Goal: Information Seeking & Learning: Check status

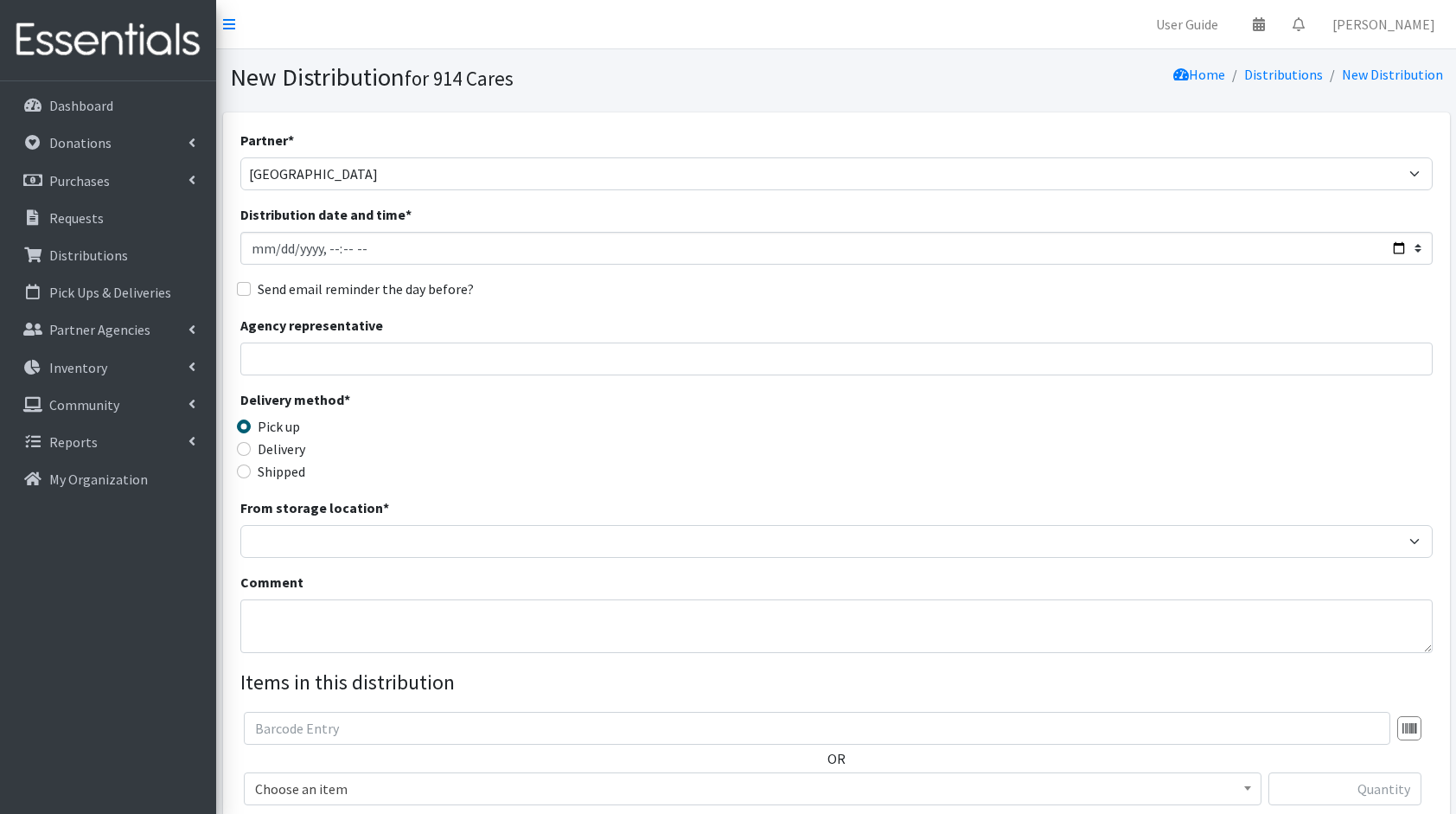
select select "5565"
click at [98, 260] on p "Distributions" at bounding box center [88, 255] width 78 height 17
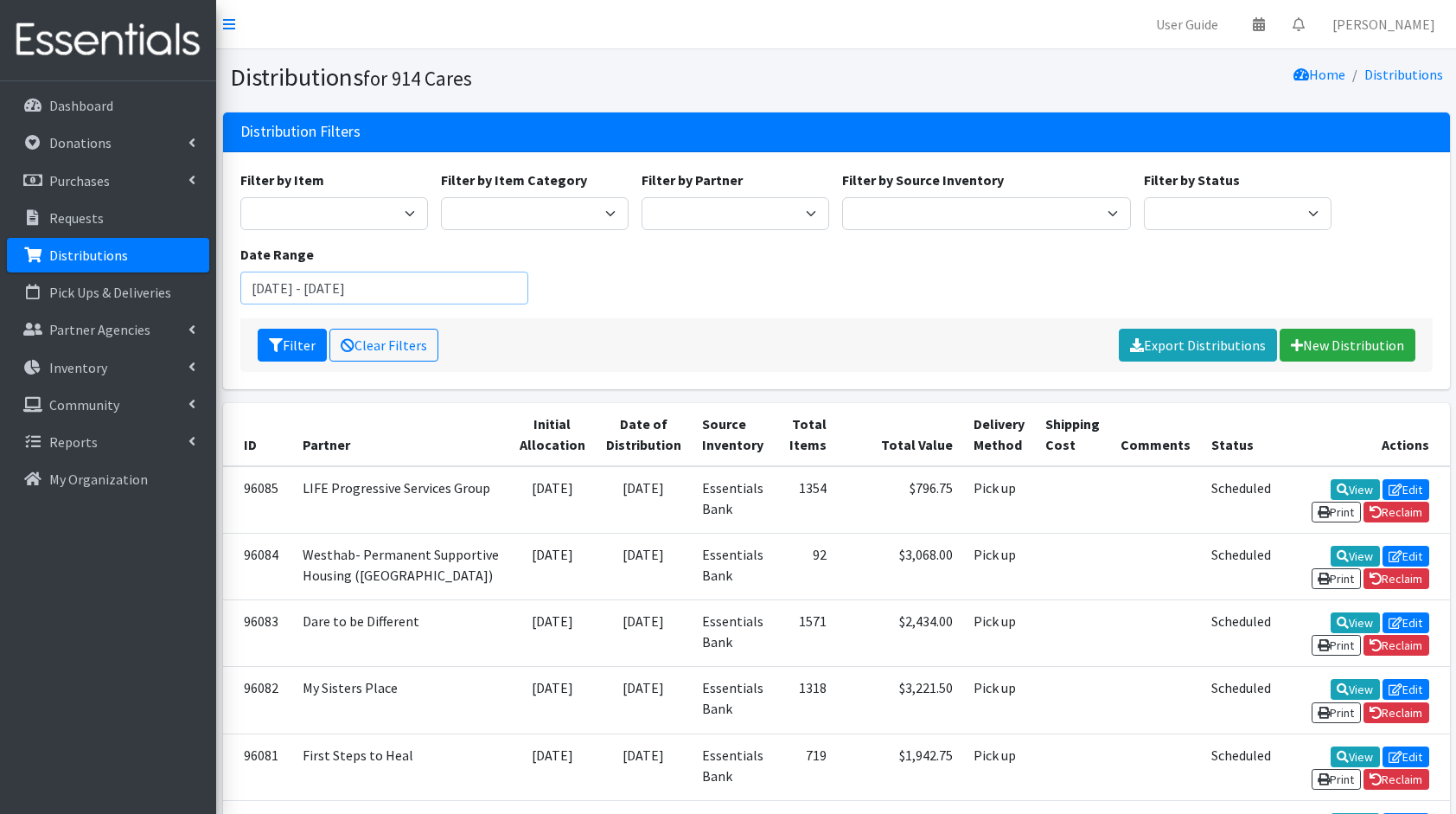
click at [377, 296] on input "July 4, 2025 - October 4, 2025" at bounding box center [385, 287] width 289 height 33
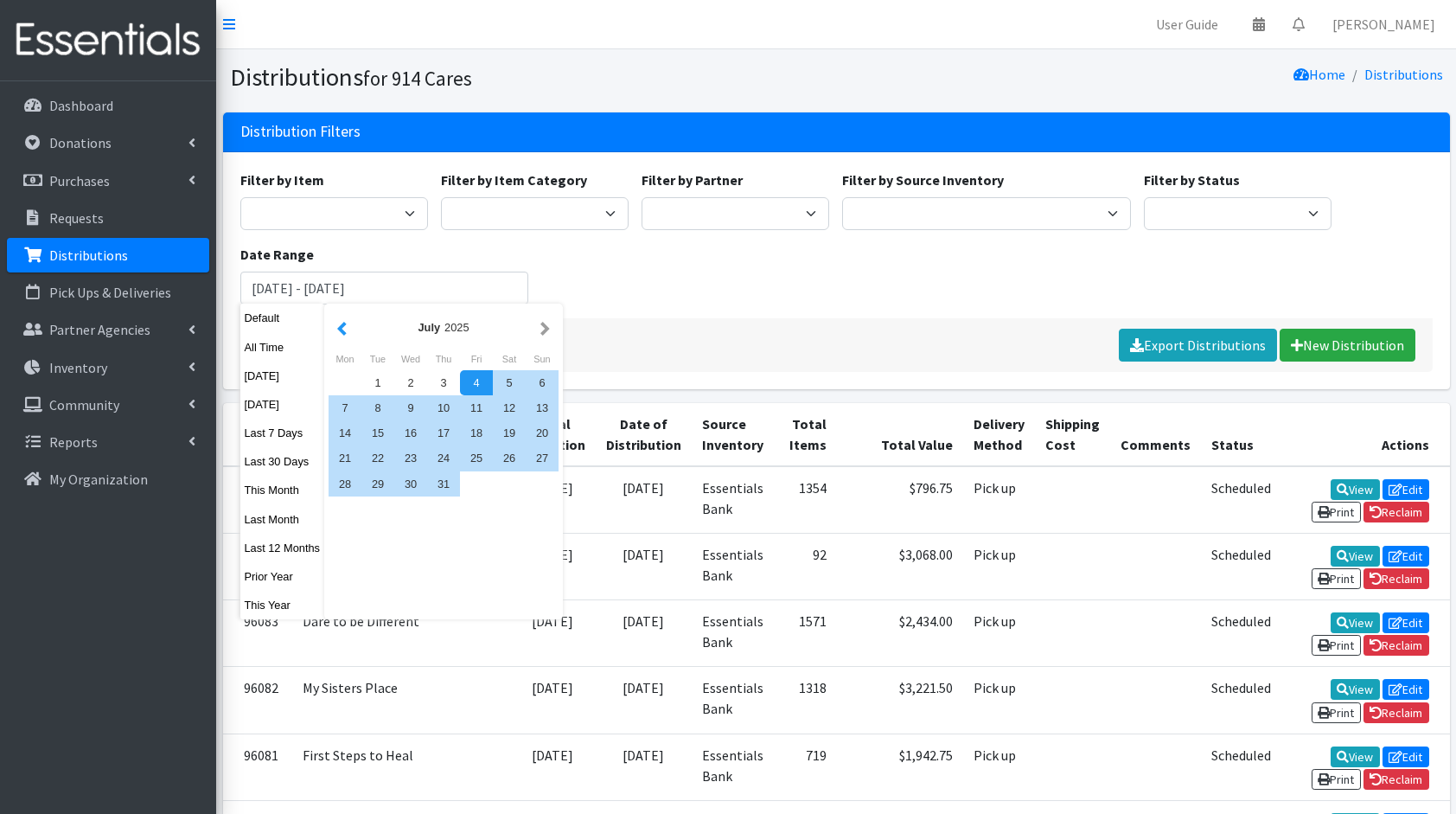
click at [339, 327] on button "button" at bounding box center [341, 327] width 18 height 22
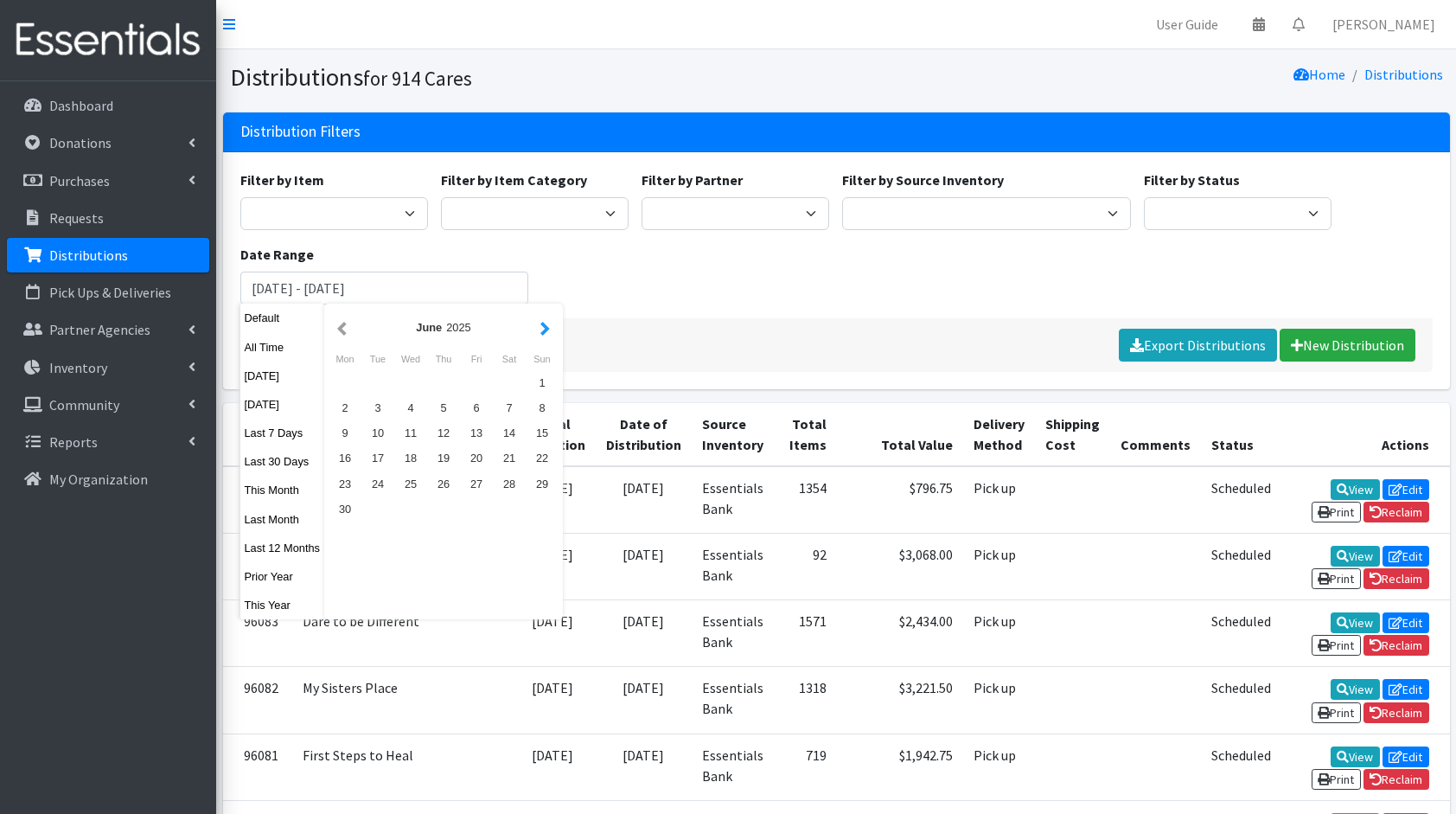
click at [538, 331] on button "button" at bounding box center [544, 327] width 18 height 22
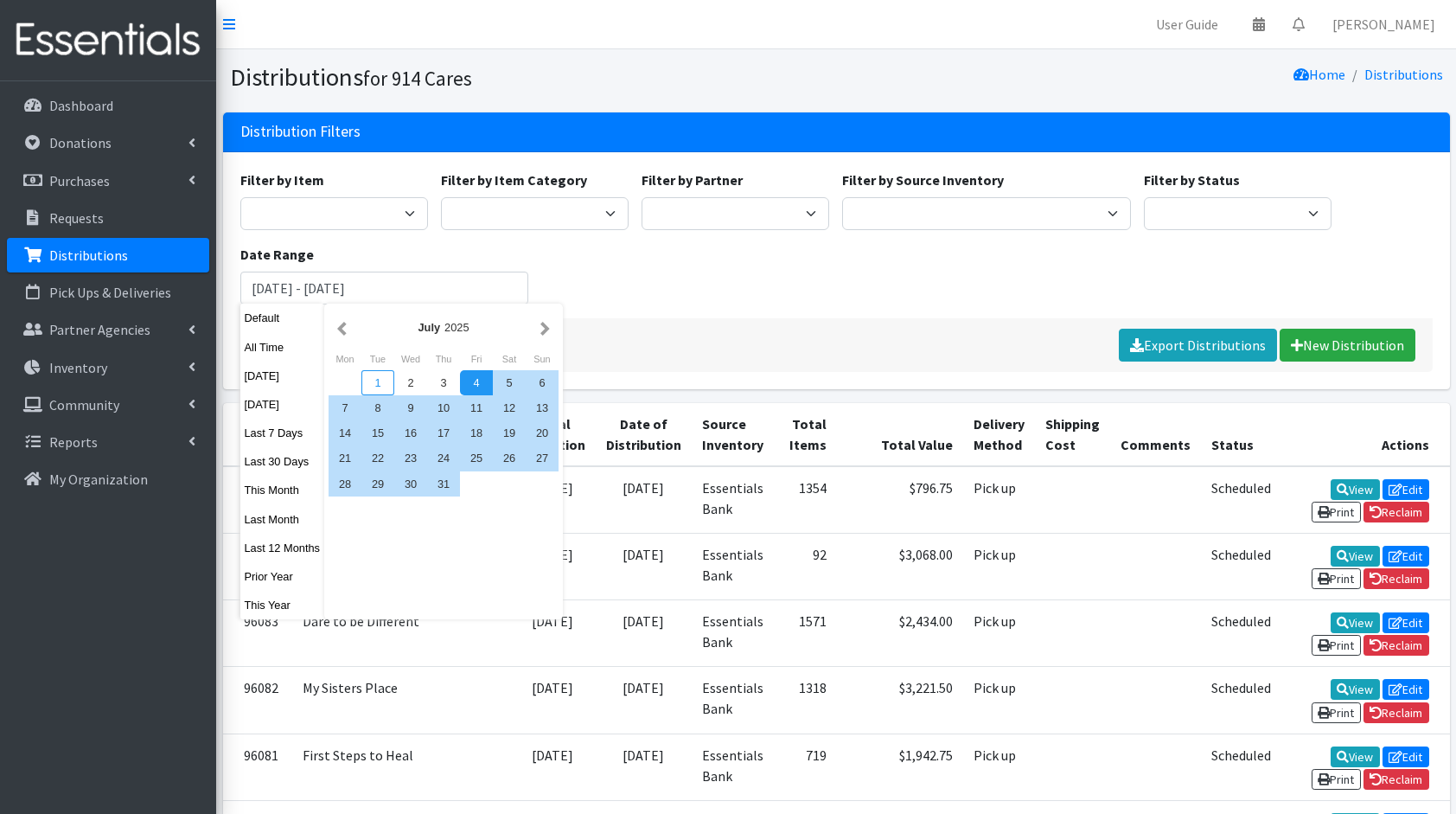
click at [381, 386] on div "1" at bounding box center [378, 383] width 33 height 26
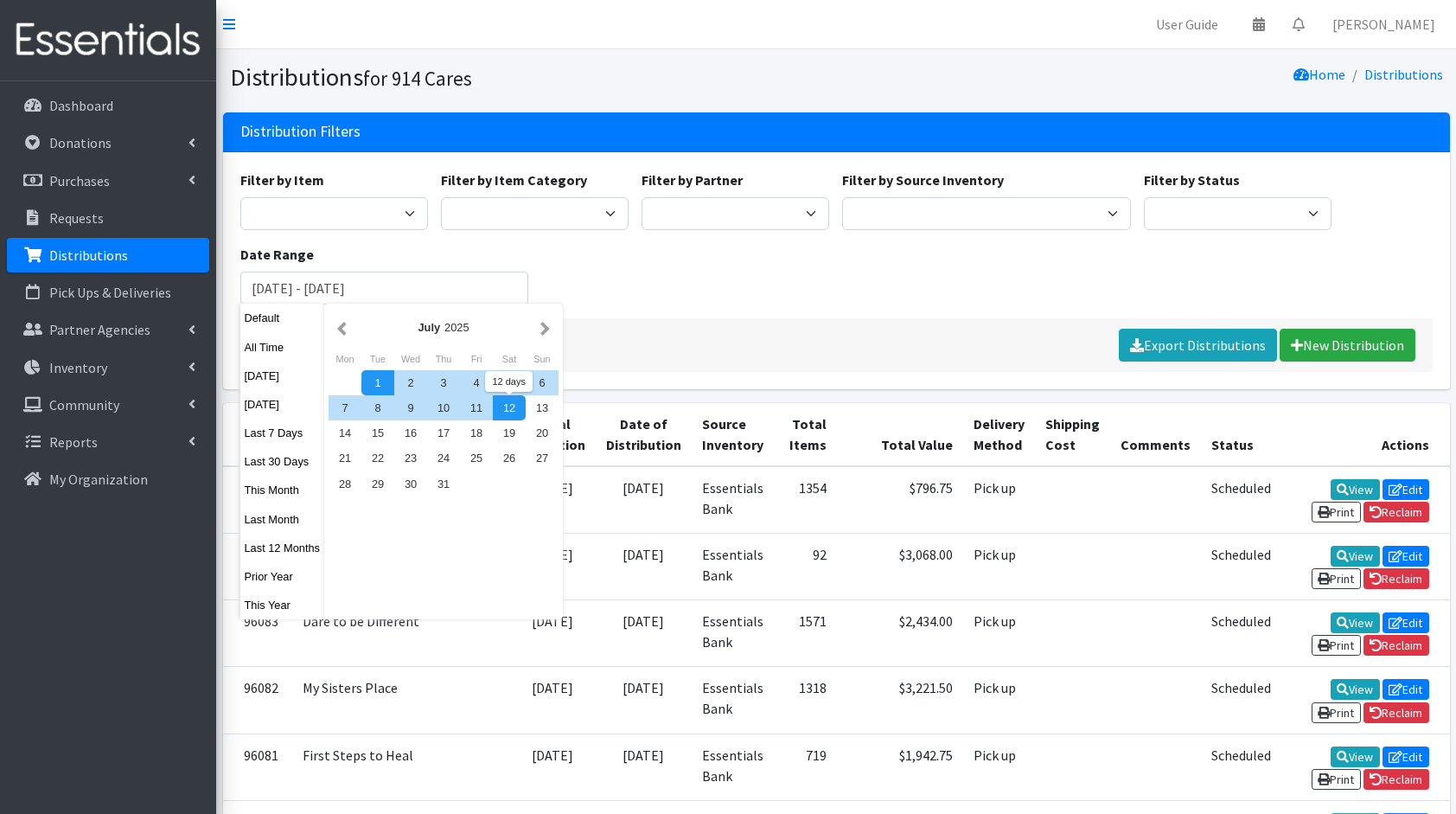
click at [694, 316] on div "Filter by Item 11+ Hygiene Kit 2-5 Hygiene Kit 6-10 Hygiene Kit Baby Bank Baby …" at bounding box center [836, 243] width 1206 height 148
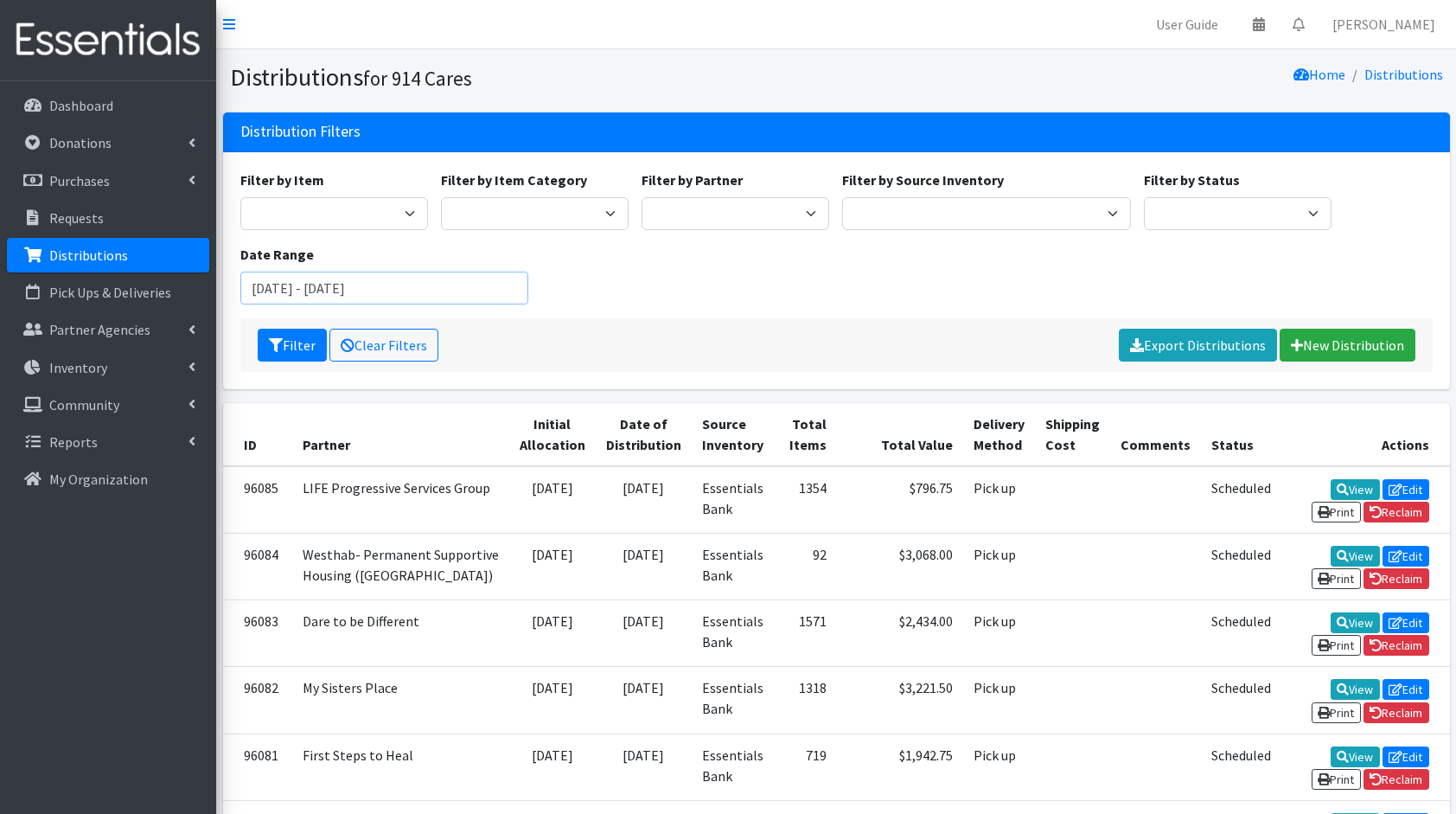
click at [354, 294] on input "[DATE] - [DATE]" at bounding box center [385, 287] width 289 height 33
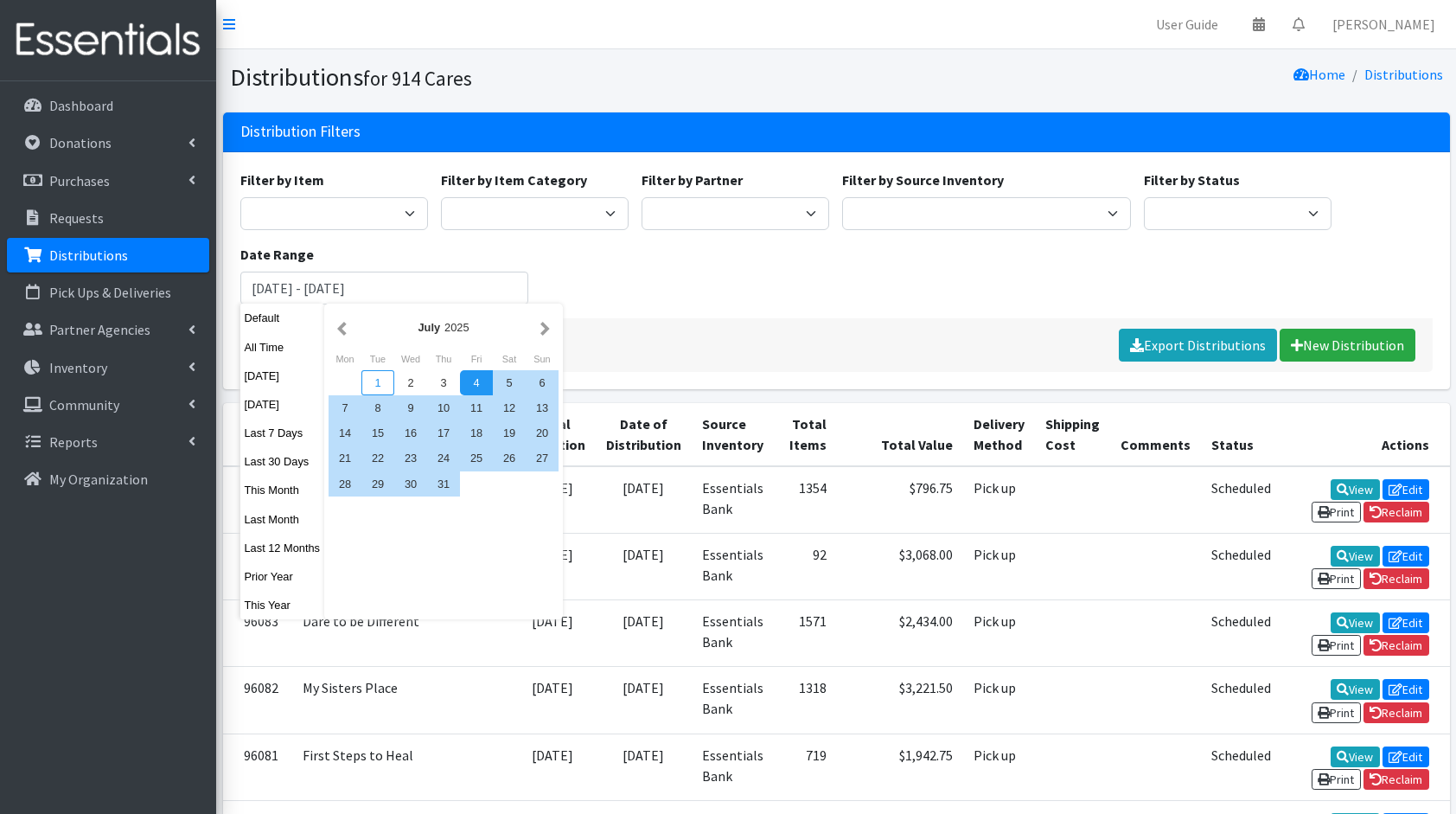
click at [377, 379] on div "1" at bounding box center [378, 383] width 33 height 26
click at [282, 546] on button "Last 12 Months" at bounding box center [283, 547] width 85 height 26
type input "September 5, 2024 - September 4, 2025"
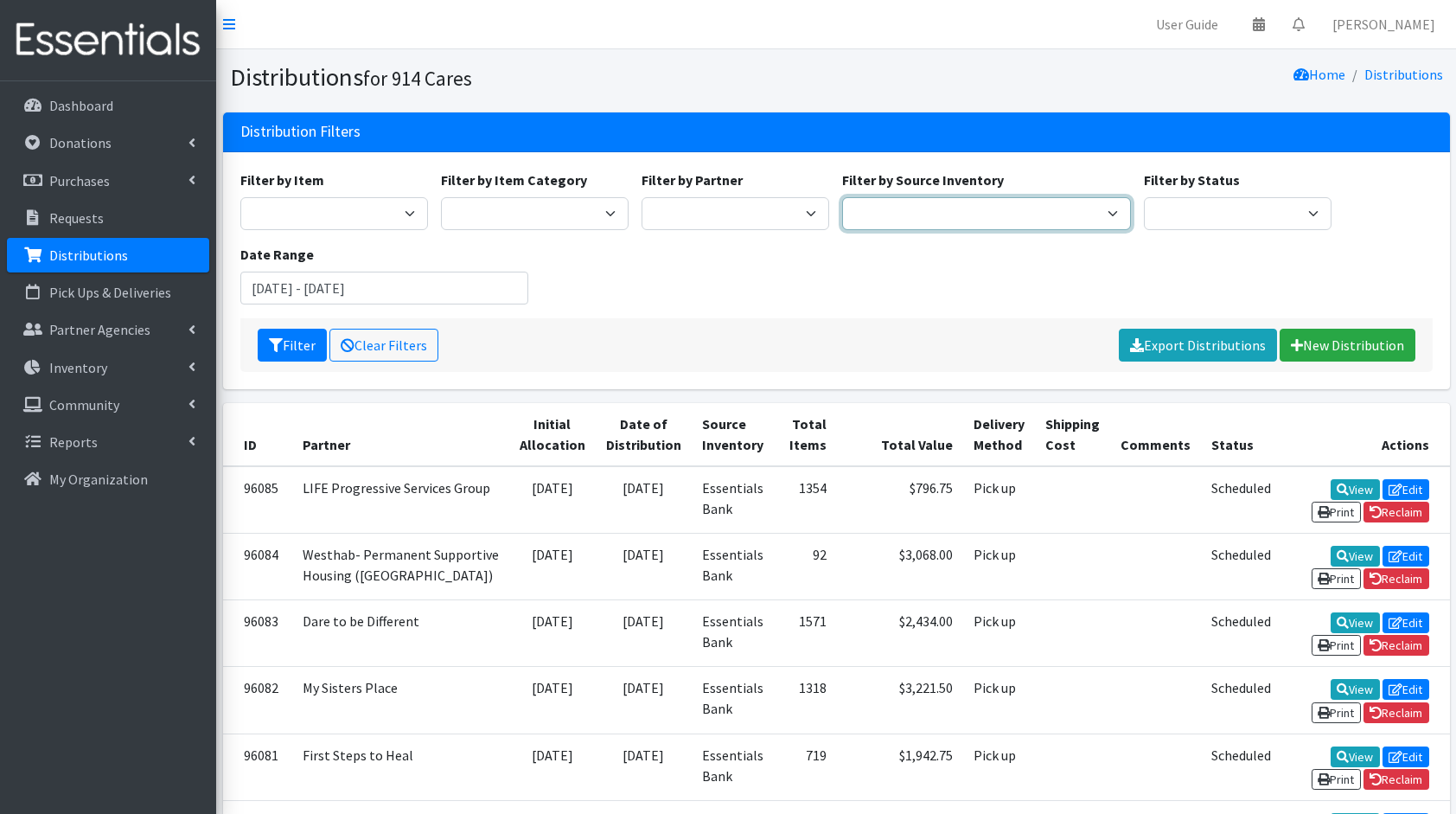
click at [948, 214] on select "Baby Bank Camp Clothing Plus Essentials Bank Westchester Reads" at bounding box center [986, 214] width 289 height 33
click at [338, 223] on select "11+ Hygiene Kit 2-5 Hygiene Kit 6-10 Hygiene Kit Baby Bank Baby Count Baby Carr…" at bounding box center [334, 214] width 188 height 33
select select "14765"
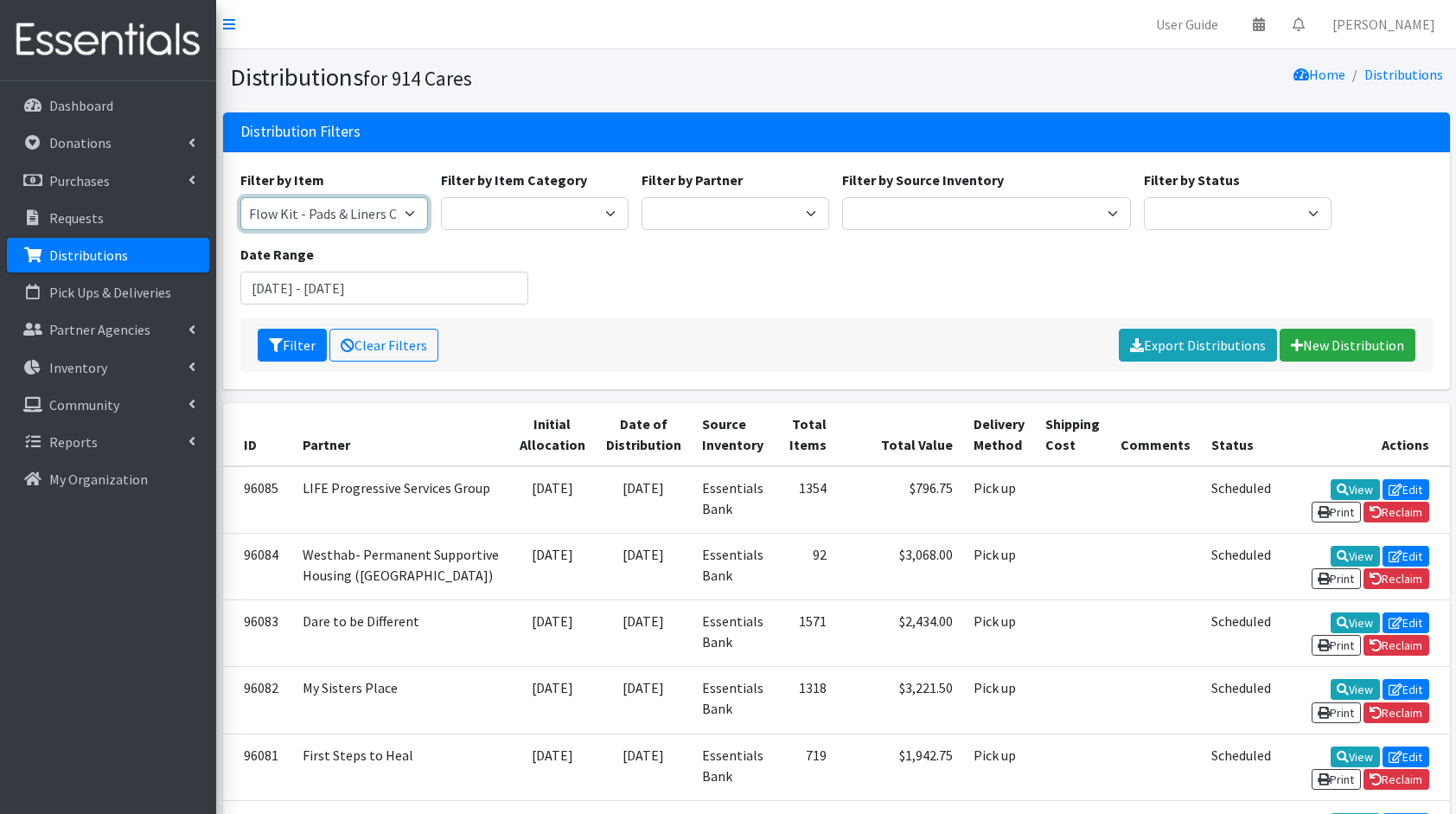
click at [240, 198] on select "11+ Hygiene Kit 2-5 Hygiene Kit 6-10 Hygiene Kit Baby Bank Baby Count Baby Carr…" at bounding box center [334, 214] width 188 height 33
click at [281, 338] on icon "submit" at bounding box center [276, 345] width 14 height 14
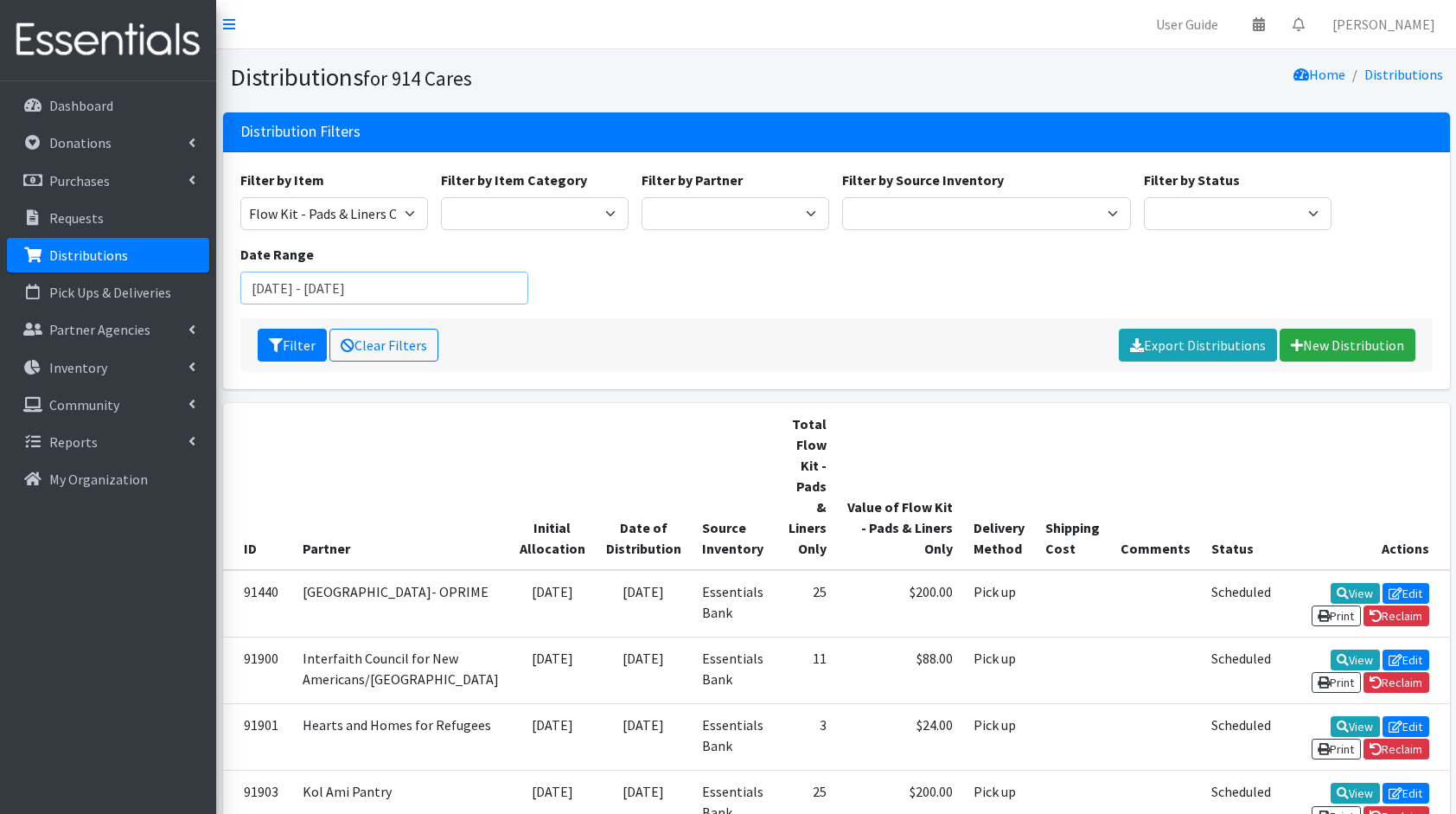
click at [368, 281] on input "[DATE] - [DATE]" at bounding box center [385, 287] width 289 height 33
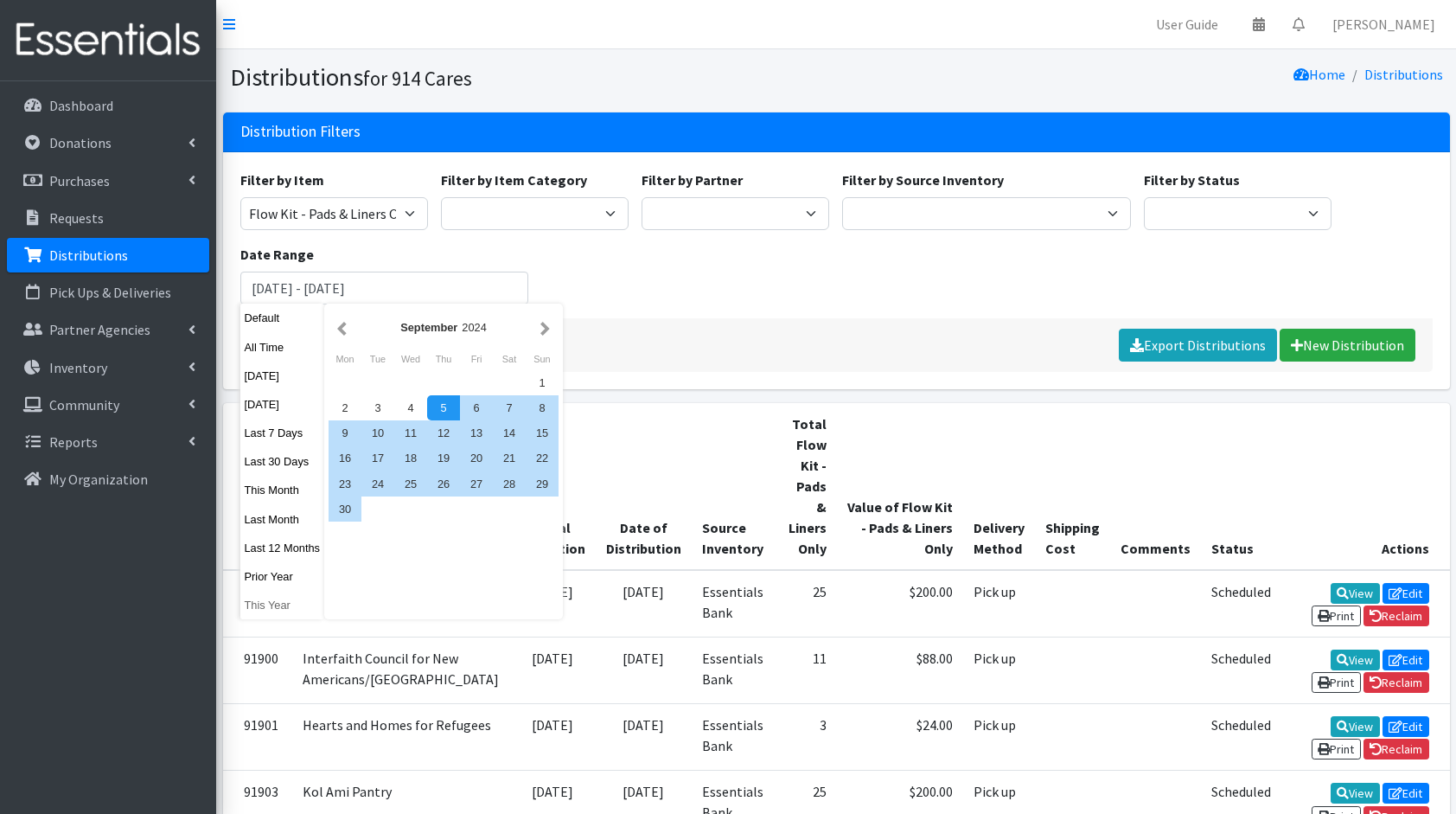
click at [256, 609] on button "This Year" at bounding box center [283, 605] width 85 height 26
type input "[DATE] - [DATE]"
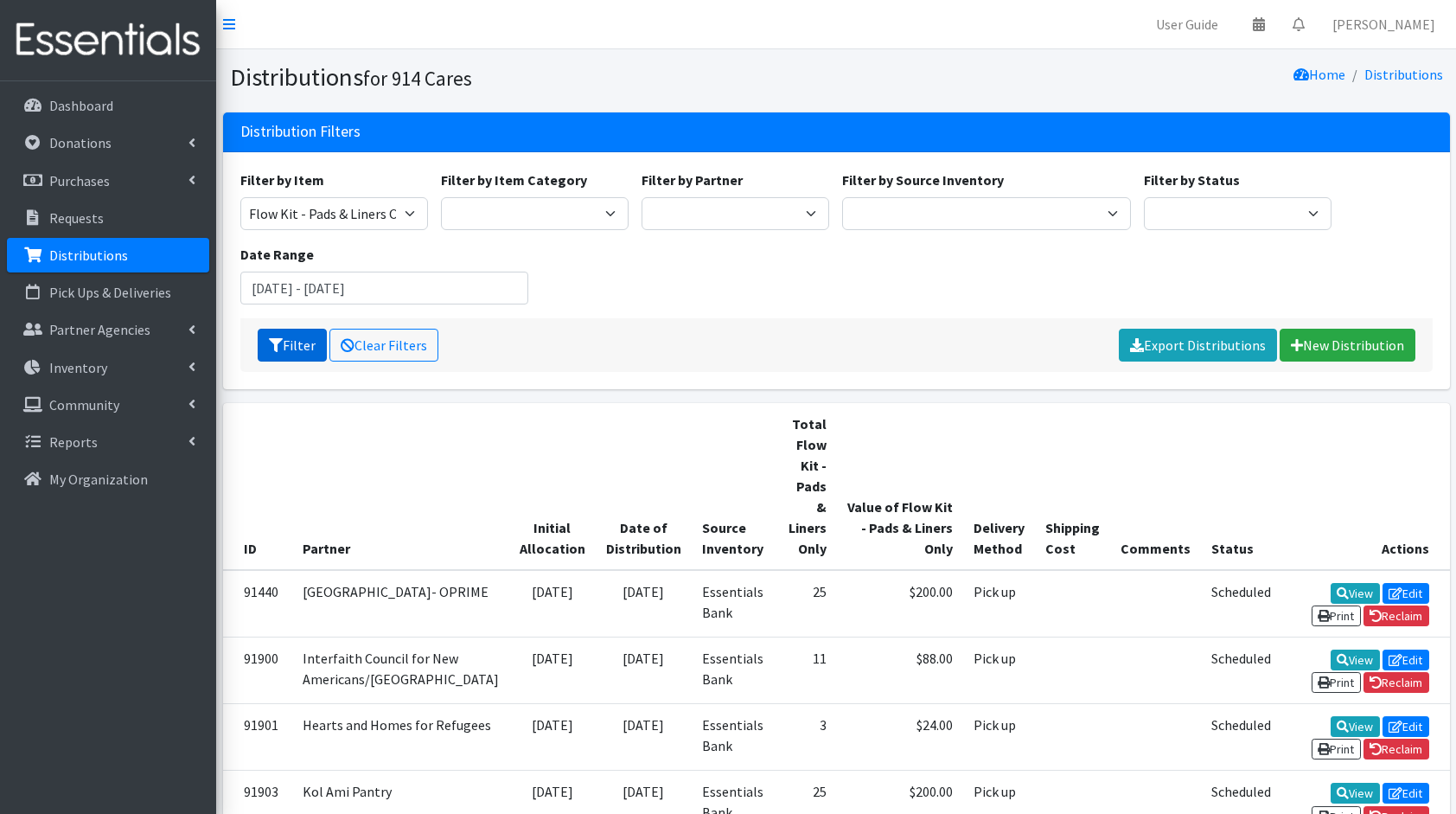
click at [275, 340] on icon "submit" at bounding box center [276, 345] width 14 height 14
click at [306, 223] on select "11+ Hygiene Kit 2-5 Hygiene Kit 6-10 Hygiene Kit Baby Bank Baby Count Baby Carr…" at bounding box center [334, 214] width 188 height 33
select select "10571"
click at [240, 198] on select "11+ Hygiene Kit 2-5 Hygiene Kit 6-10 Hygiene Kit Baby Bank Baby Count Baby Carr…" at bounding box center [334, 214] width 188 height 33
click at [301, 338] on button "Filter" at bounding box center [292, 345] width 69 height 33
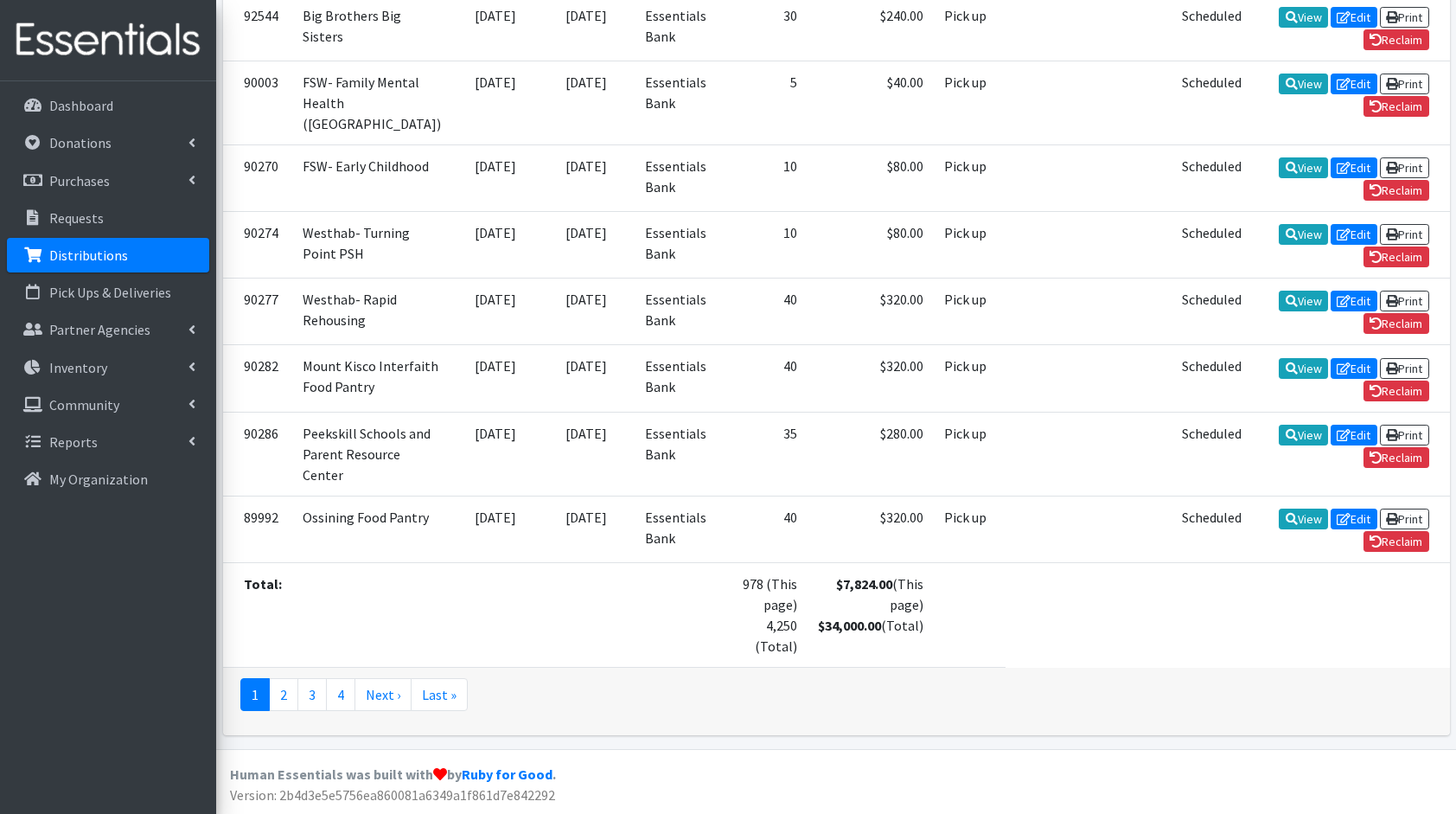
scroll to position [4395, 0]
drag, startPoint x: 717, startPoint y: 625, endPoint x: 664, endPoint y: 590, distance: 63.5
click at [717, 590] on td "978 (This page) 4,250 (Total)" at bounding box center [762, 615] width 91 height 105
drag, startPoint x: 664, startPoint y: 590, endPoint x: 783, endPoint y: 621, distance: 123.0
click at [818, 621] on strong "$34,000.00" at bounding box center [849, 625] width 63 height 17
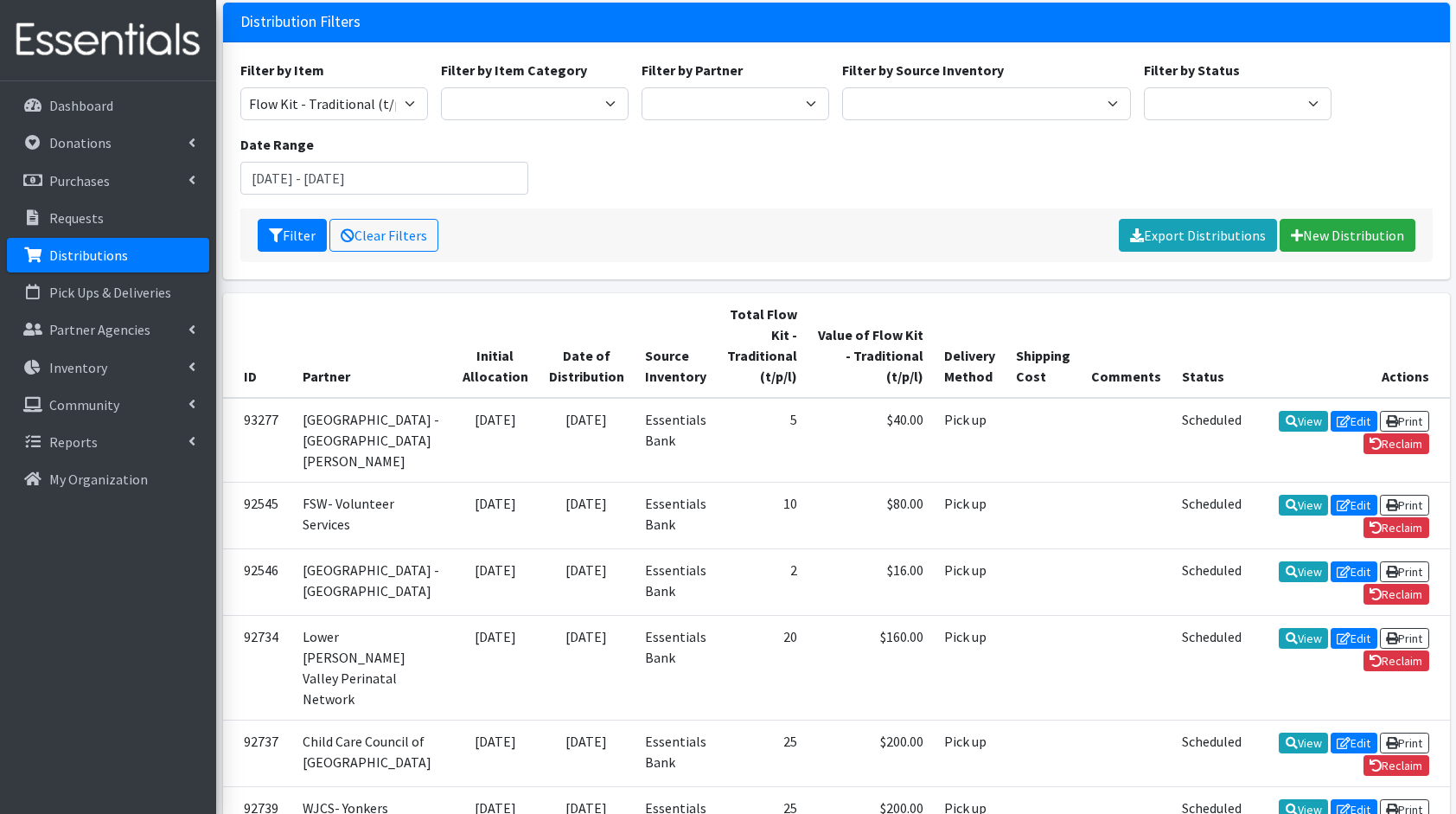
scroll to position [0, 0]
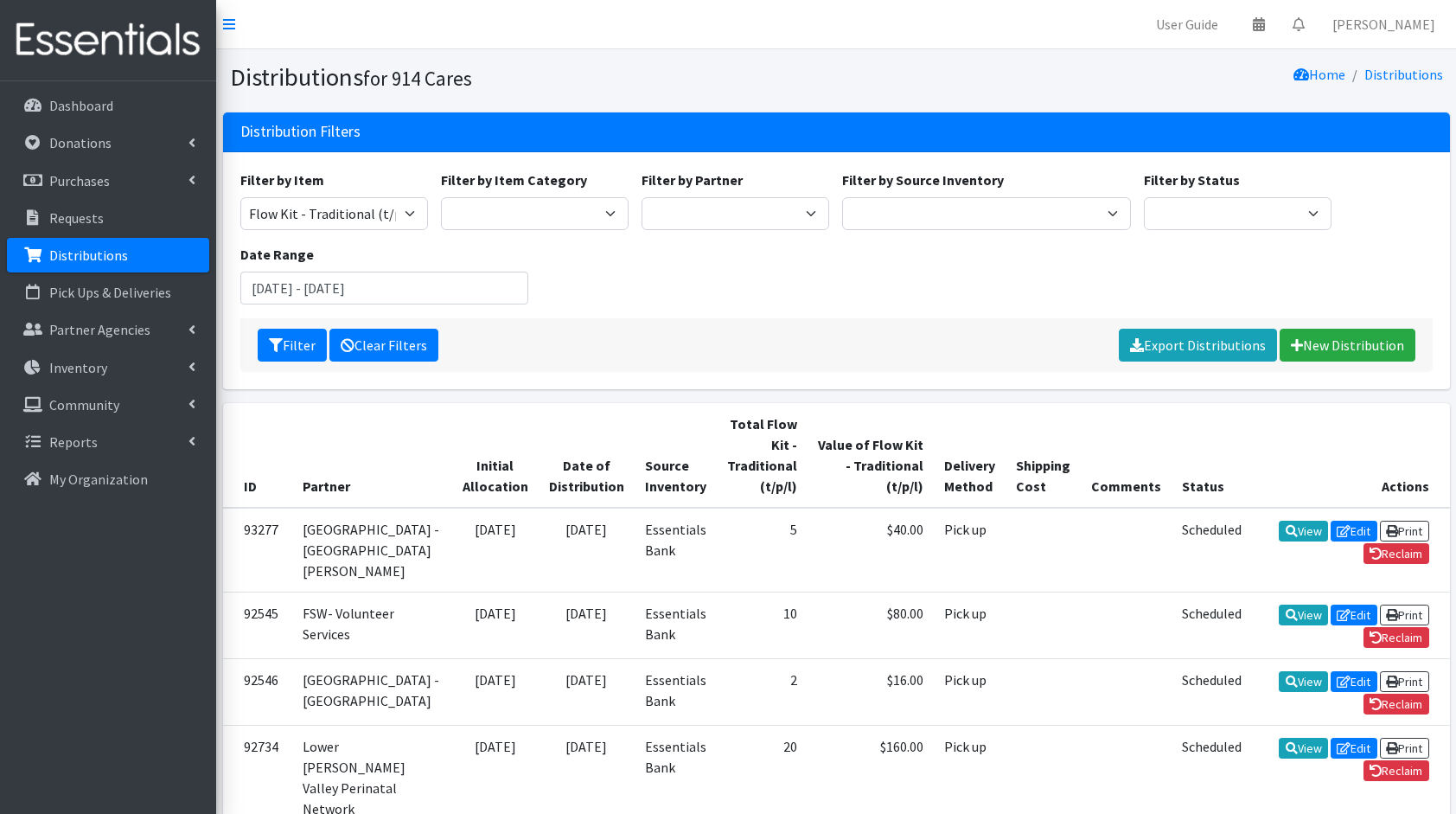
click at [391, 354] on link "Clear Filters" at bounding box center [384, 345] width 109 height 33
